Goal: Task Accomplishment & Management: Complete application form

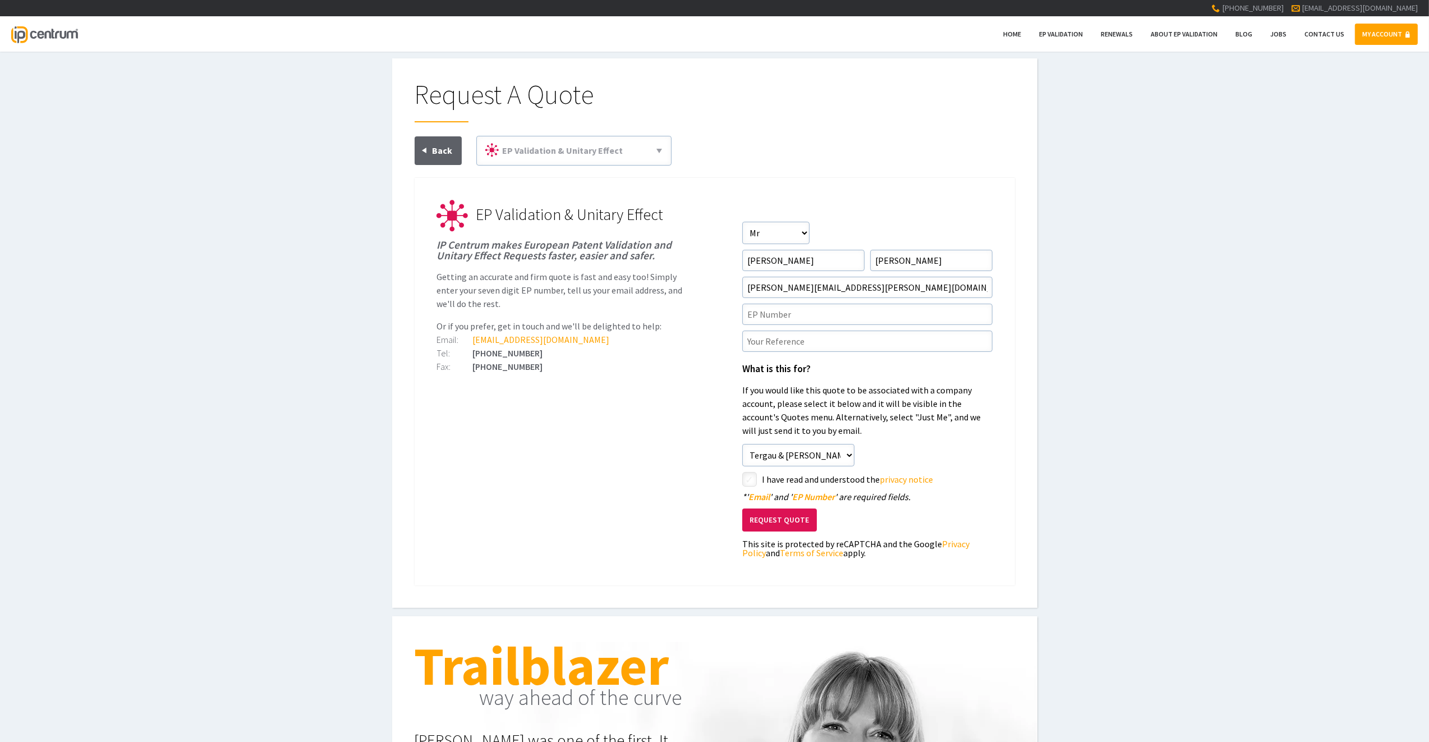
click at [398, 374] on div "Request A Quote EP Validation & Unitary Effect 71(3) Claims Translations Unitar…" at bounding box center [714, 332] width 645 height 549
click at [773, 316] on input"] "text" at bounding box center [867, 314] width 250 height 21
paste input"] "3983657"
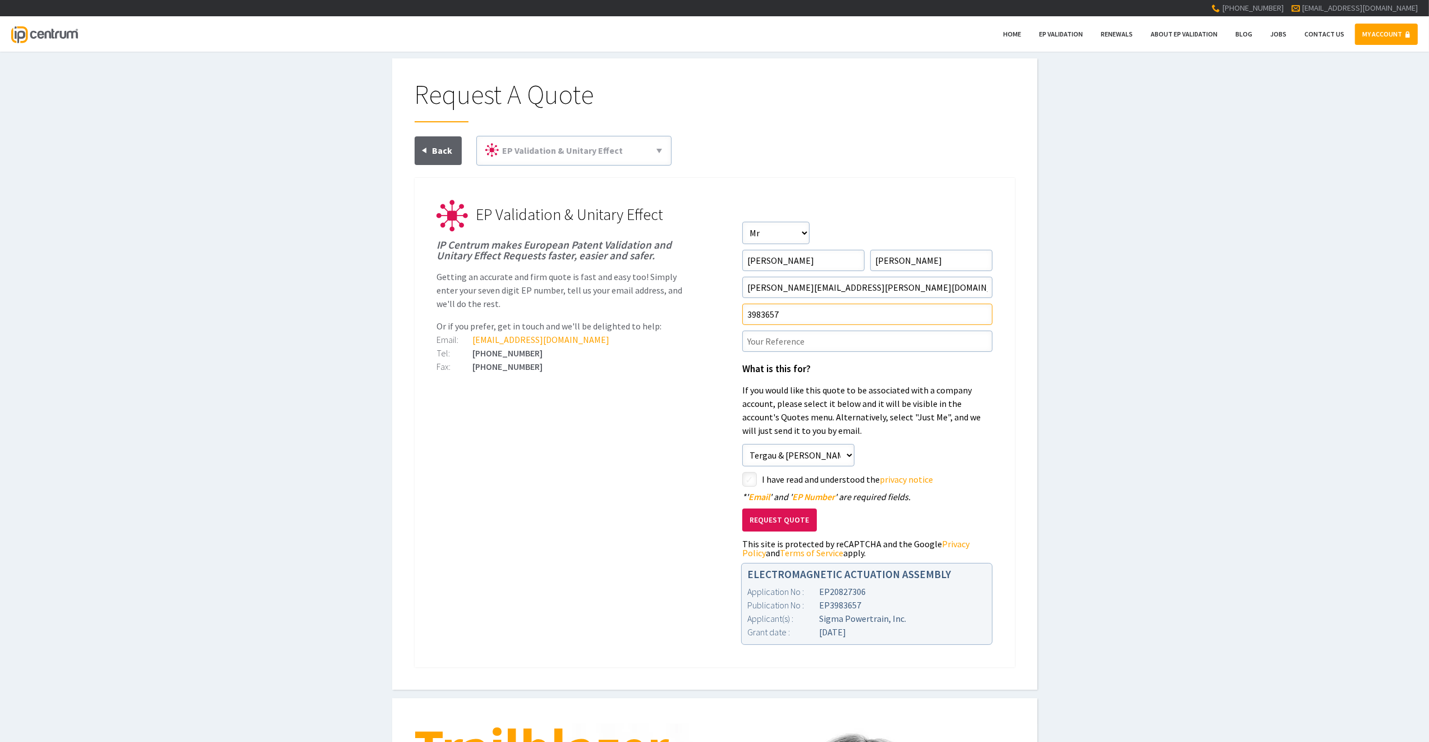
type input"] "3983657"
click at [401, 329] on div "Request A Quote EP Validation & Unitary Effect 71(3) Claims Translations Unitar…" at bounding box center [714, 373] width 645 height 631
click at [783, 341] on input"] "text" at bounding box center [867, 341] width 250 height 21
paste input"] "P210567P-E"
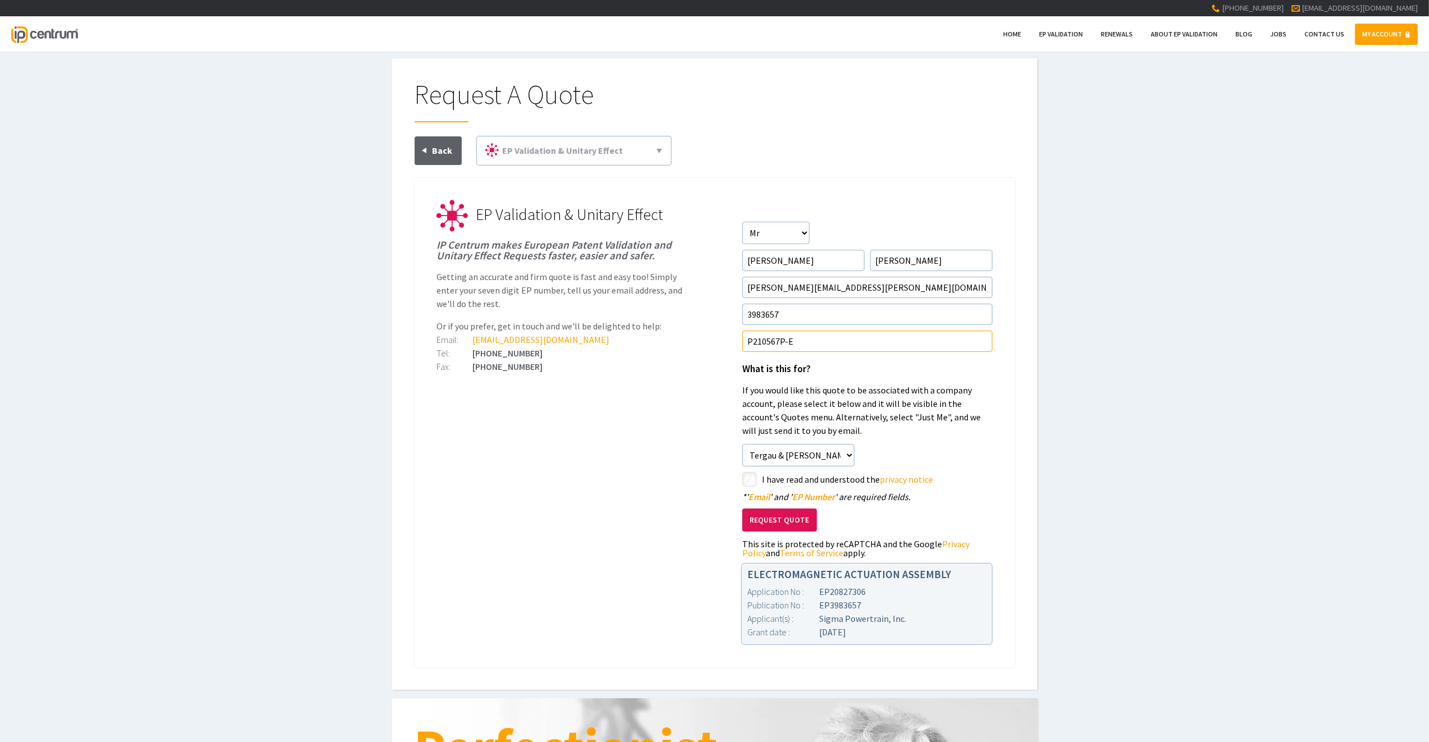
type input"] "P210567P-E"
click at [753, 475] on input"] "checkbox" at bounding box center [751, 480] width 13 height 13
checkbox input"] "true"
click at [775, 523] on button "Request Quote" at bounding box center [779, 519] width 75 height 23
